Goal: Navigation & Orientation: Find specific page/section

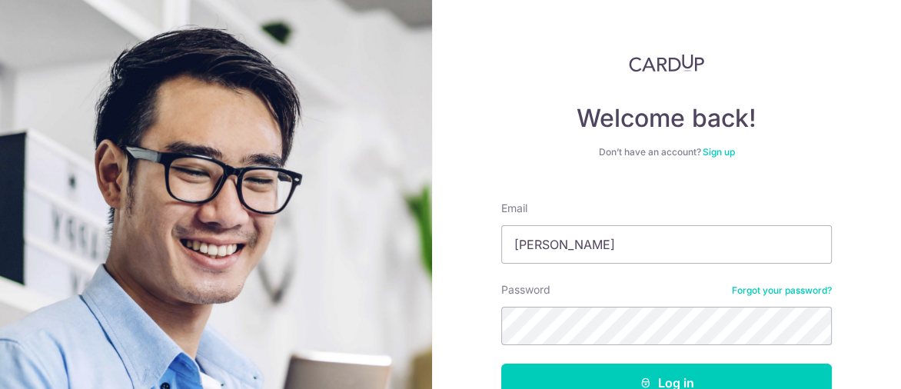
type input "[EMAIL_ADDRESS][DOMAIN_NAME]"
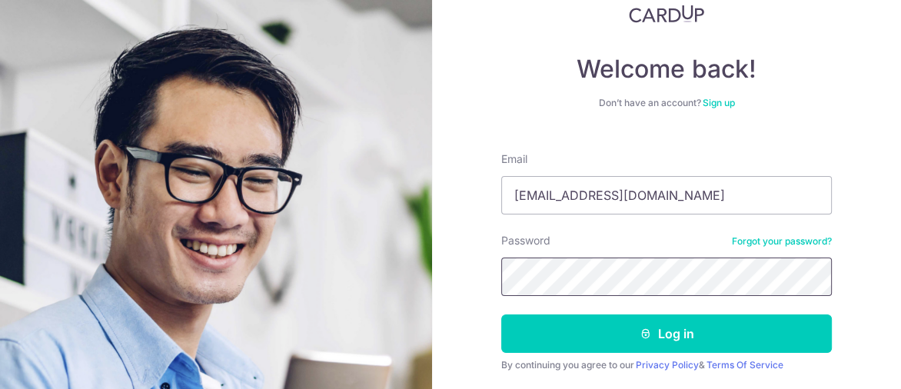
scroll to position [77, 0]
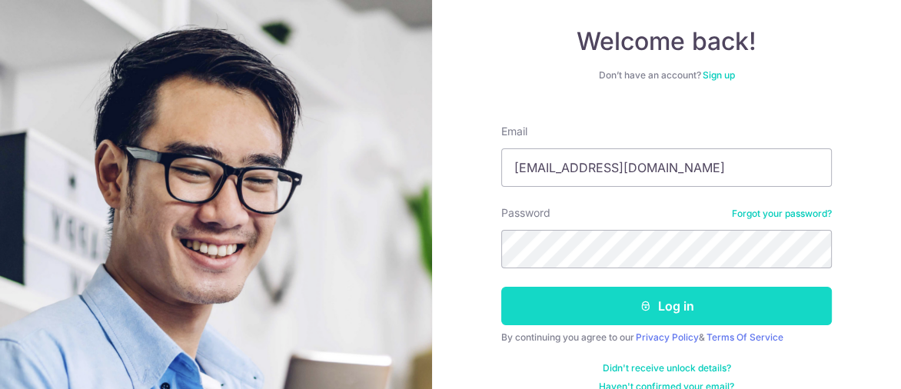
click at [545, 303] on button "Log in" at bounding box center [666, 306] width 330 height 38
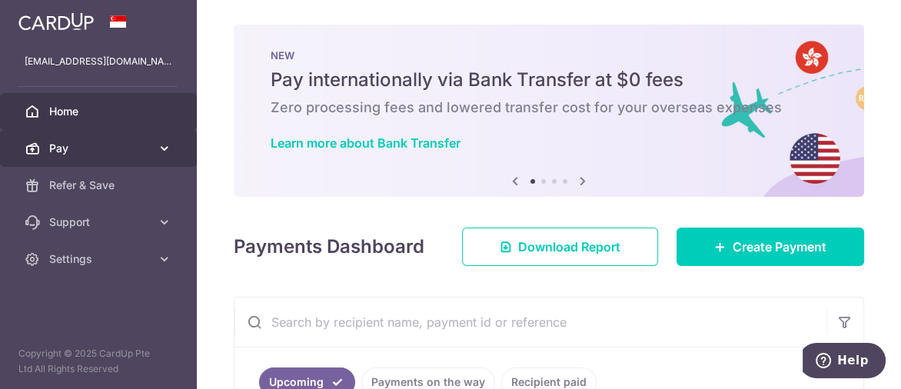
click at [45, 149] on link "Pay" at bounding box center [98, 148] width 197 height 37
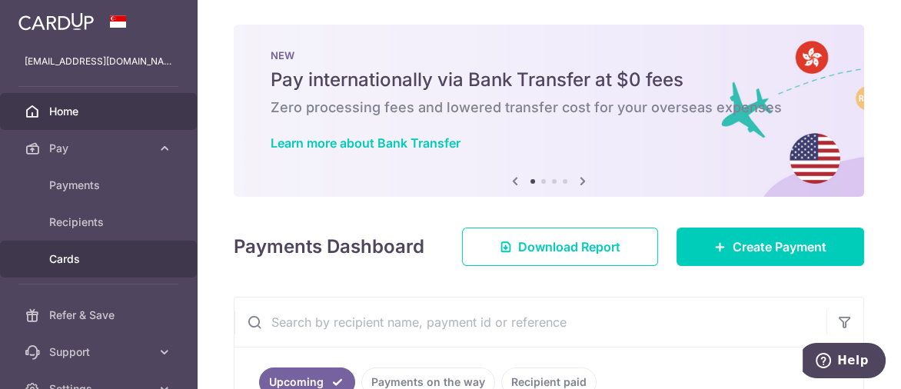
click at [106, 265] on span "Cards" at bounding box center [99, 258] width 101 height 15
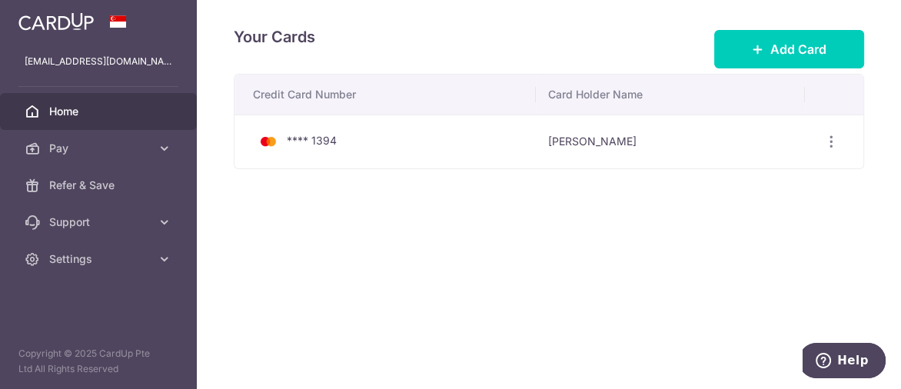
click at [56, 114] on span "Home" at bounding box center [99, 111] width 101 height 15
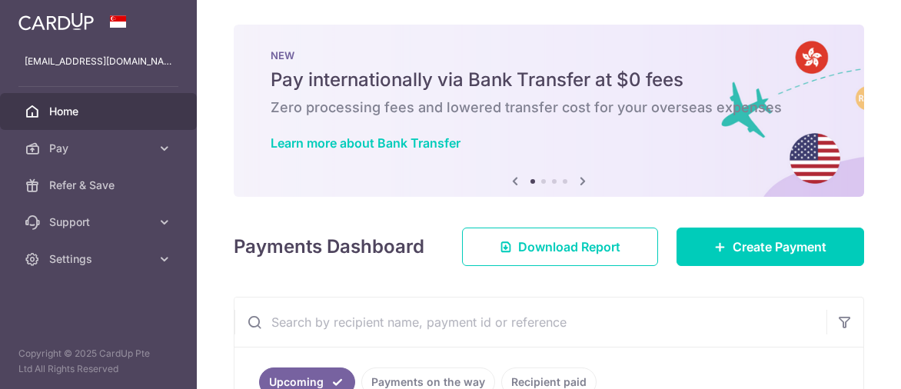
click at [105, 244] on link "Settings" at bounding box center [98, 259] width 197 height 37
